Goal: Information Seeking & Learning: Obtain resource

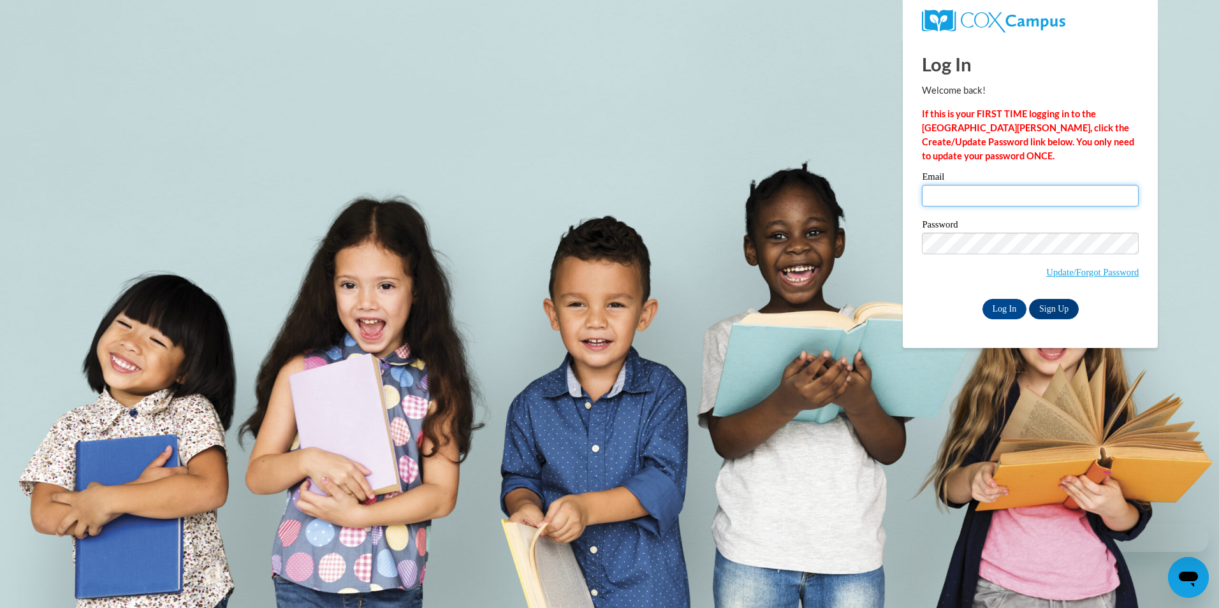
click at [964, 191] on input "Email" at bounding box center [1030, 196] width 217 height 22
type input "spaynereading@gmail.com"
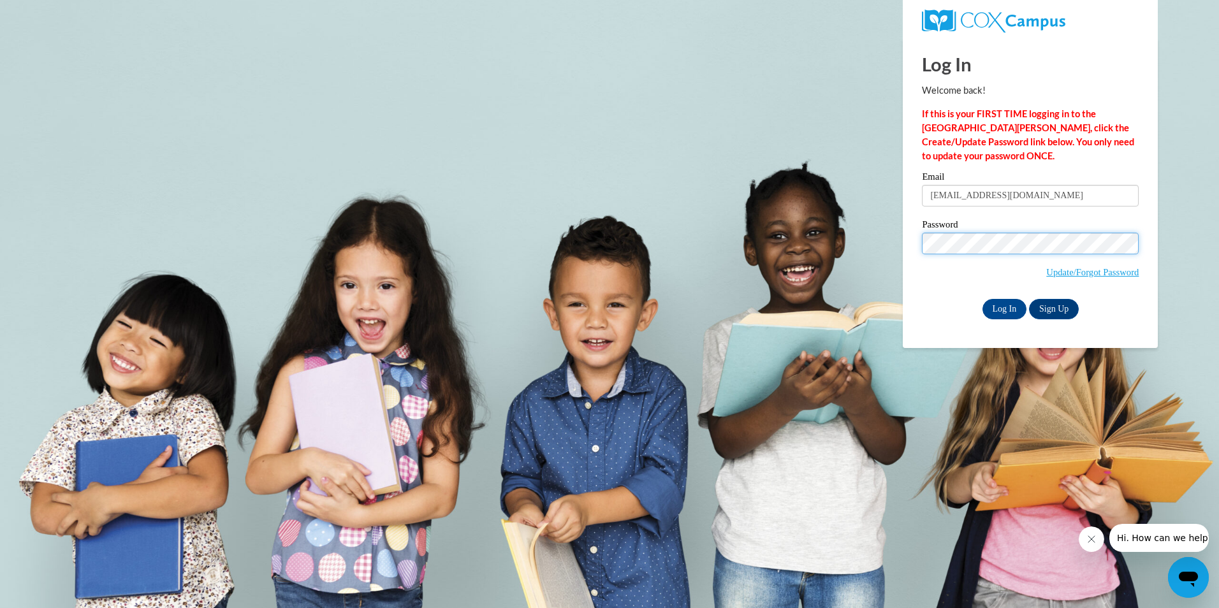
click at [982, 299] on input "Log In" at bounding box center [1004, 309] width 45 height 20
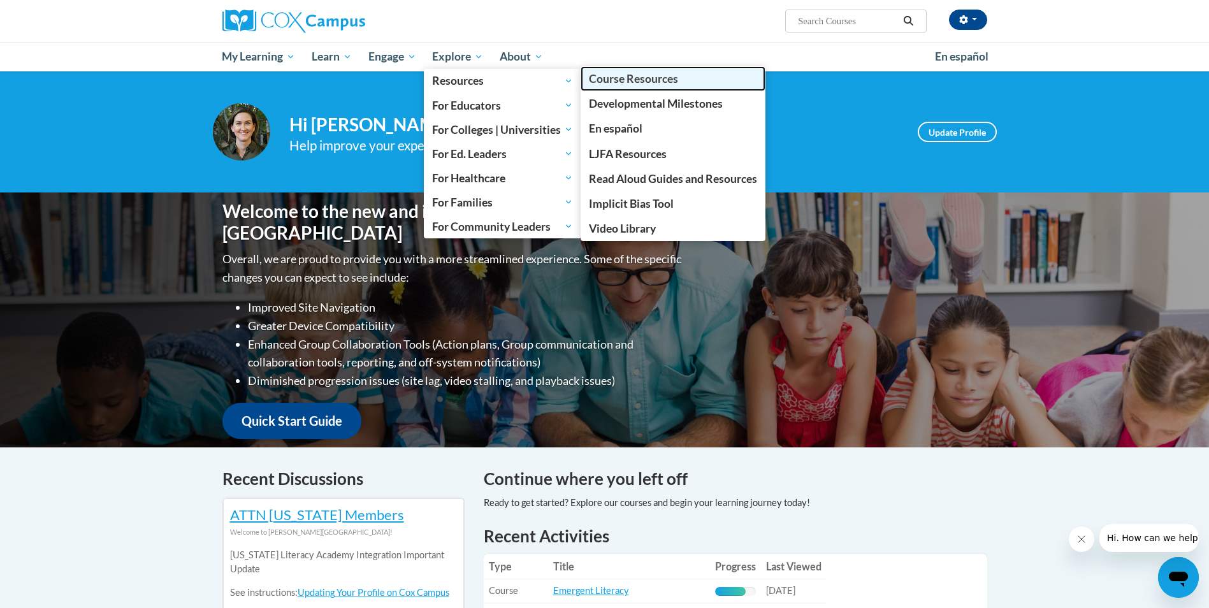
click at [608, 80] on span "Course Resources" at bounding box center [633, 78] width 89 height 13
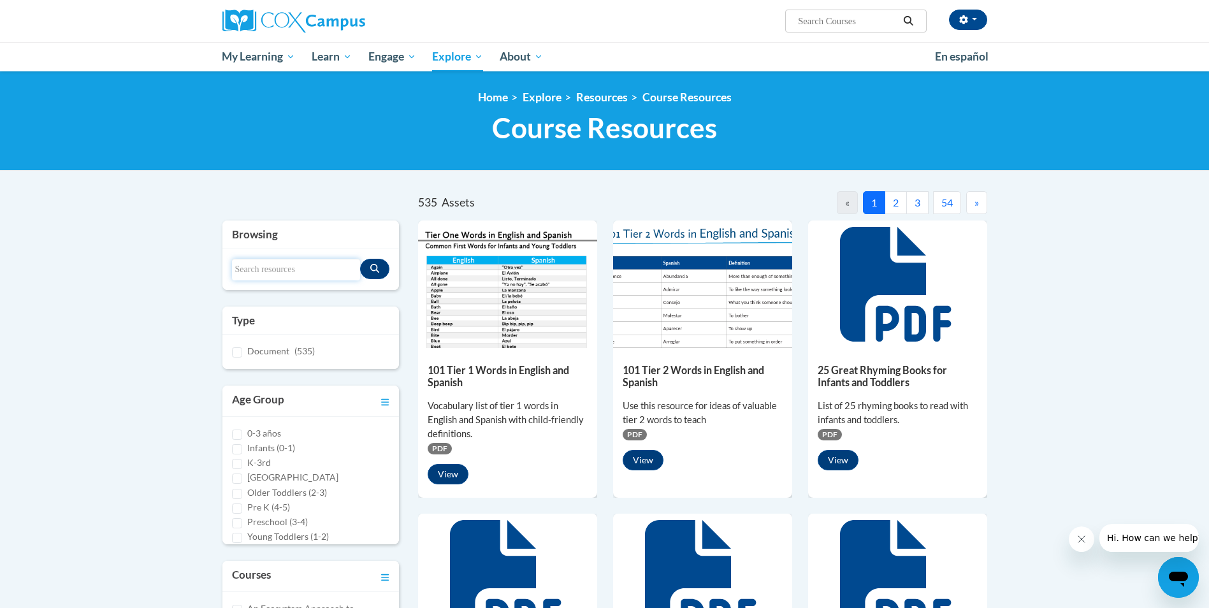
click at [247, 267] on input "Search resources" at bounding box center [296, 270] width 129 height 22
type input "coaching tool"
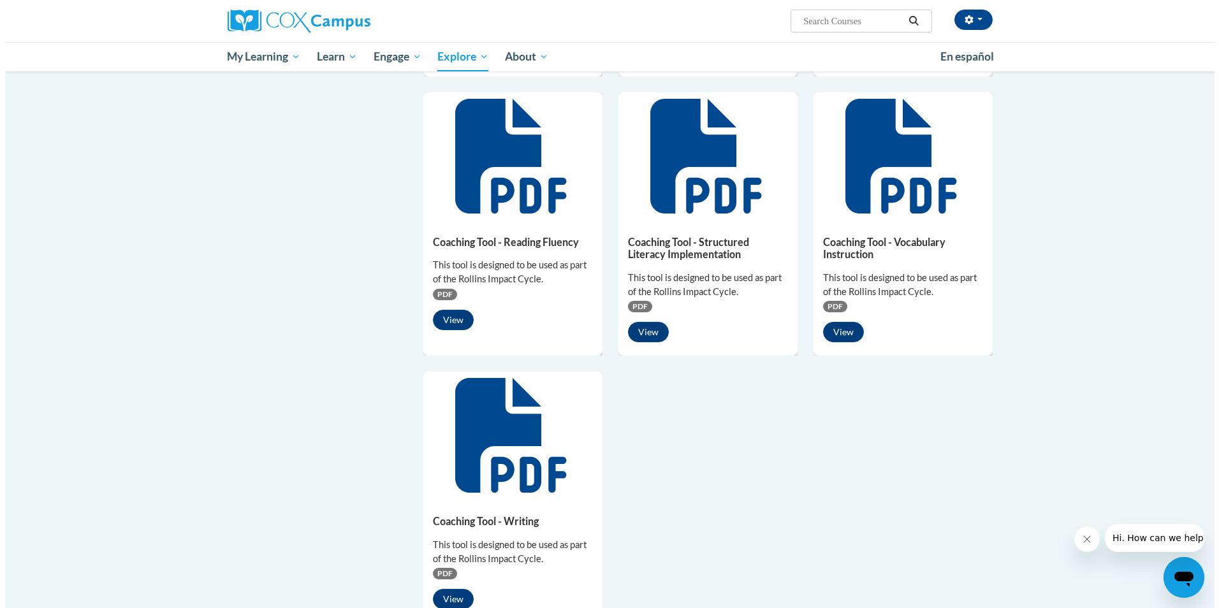
scroll to position [701, 0]
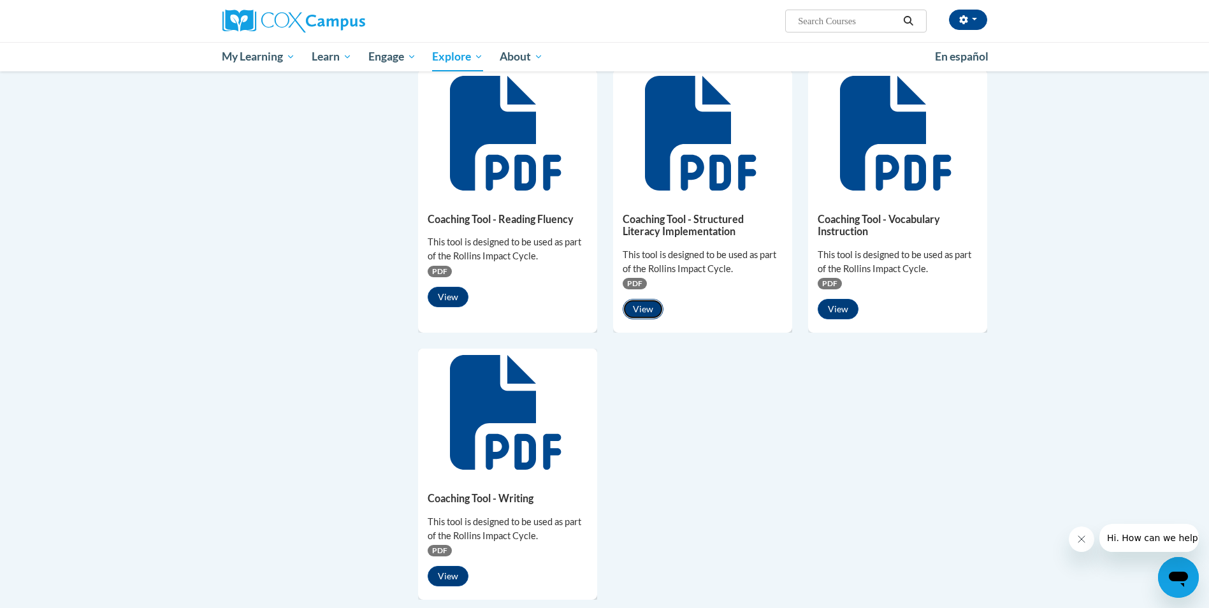
click at [648, 313] on button "View" at bounding box center [643, 309] width 41 height 20
